Goal: Task Accomplishment & Management: Manage account settings

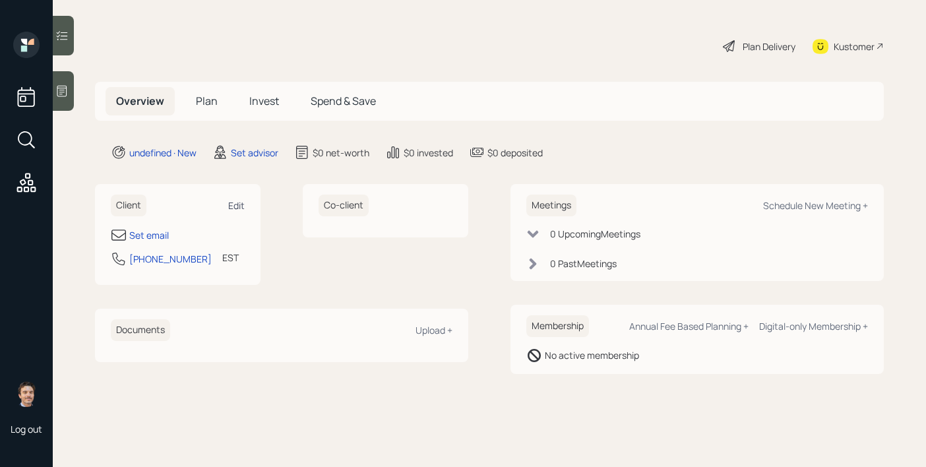
click at [232, 210] on div "Edit" at bounding box center [236, 205] width 16 height 13
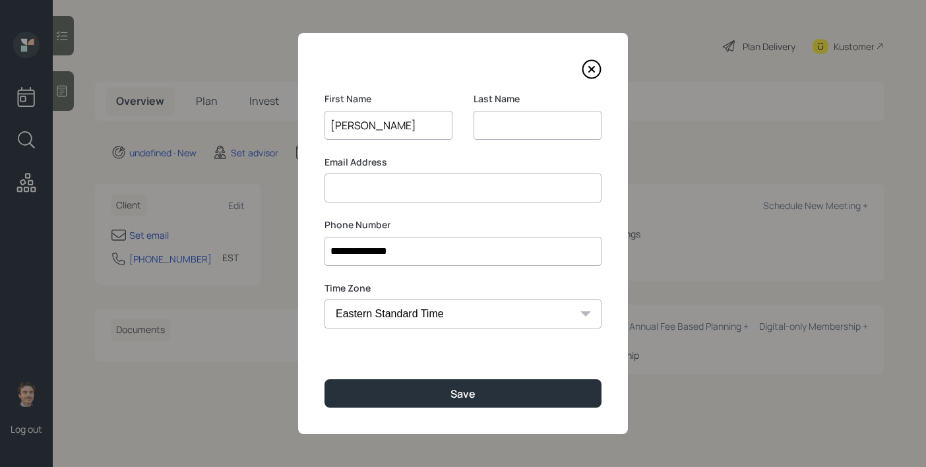
type input "[PERSON_NAME]"
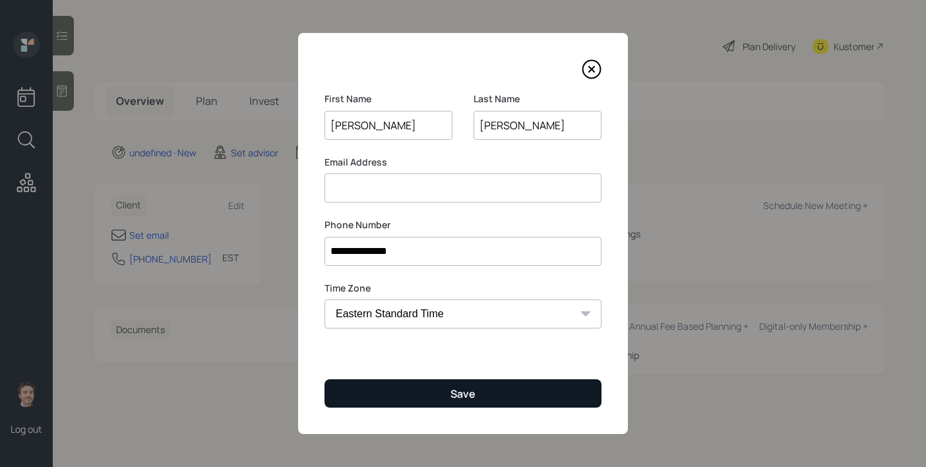
type input "[PERSON_NAME]"
click at [432, 401] on button "Save" at bounding box center [463, 393] width 277 height 28
